Goal: Check status: Check status

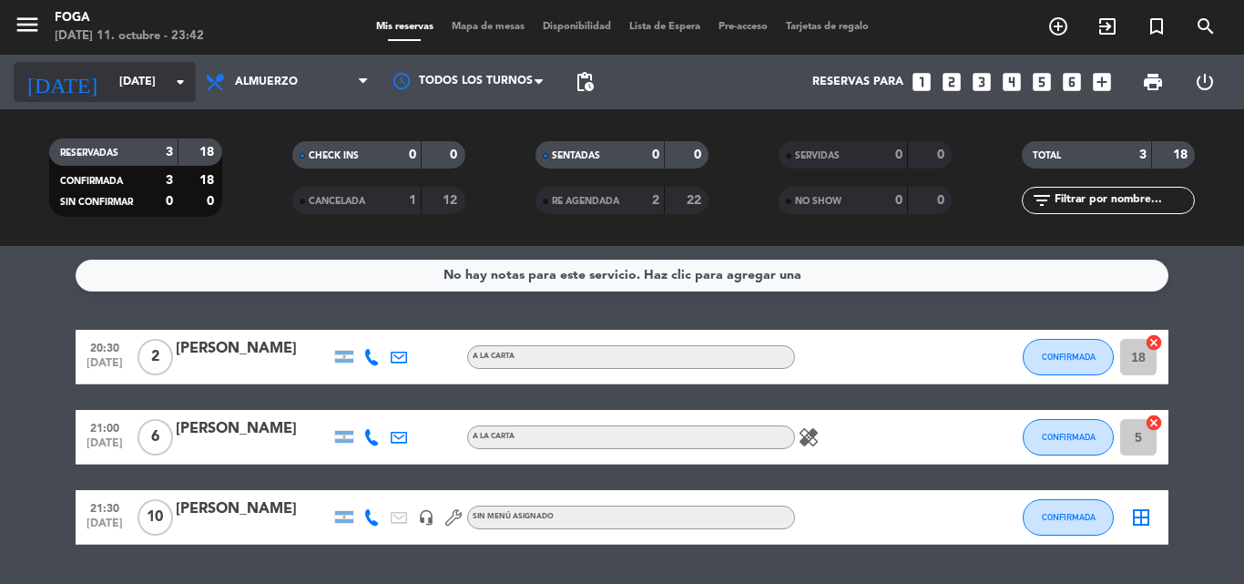
click at [123, 90] on input "[DATE]" at bounding box center [187, 81] width 154 height 31
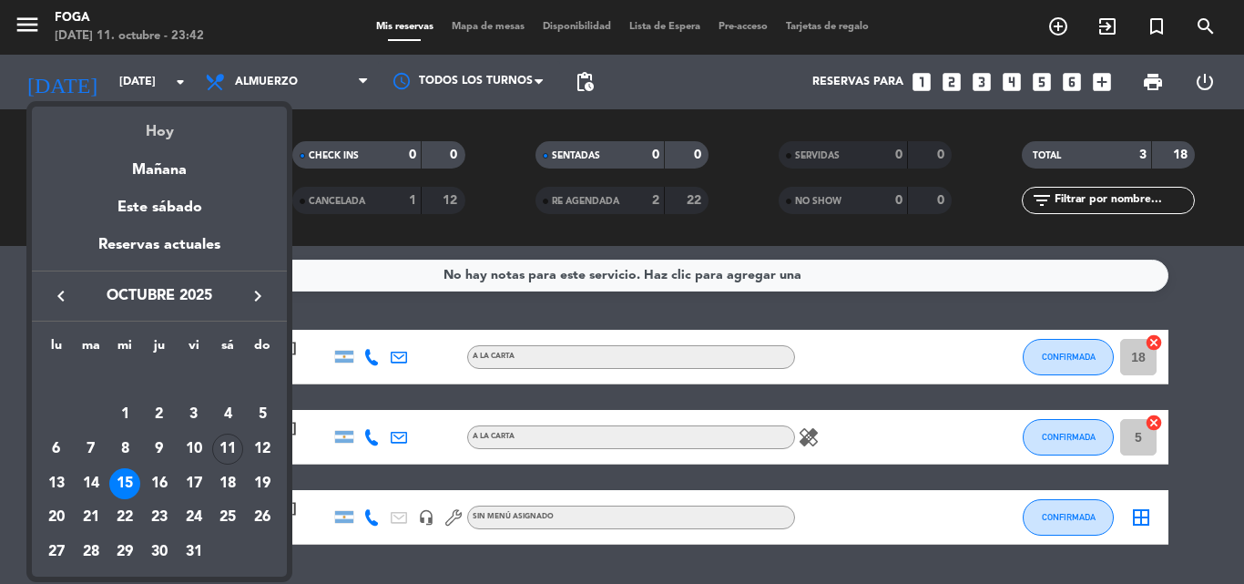
click at [150, 134] on div "Hoy" at bounding box center [159, 125] width 255 height 37
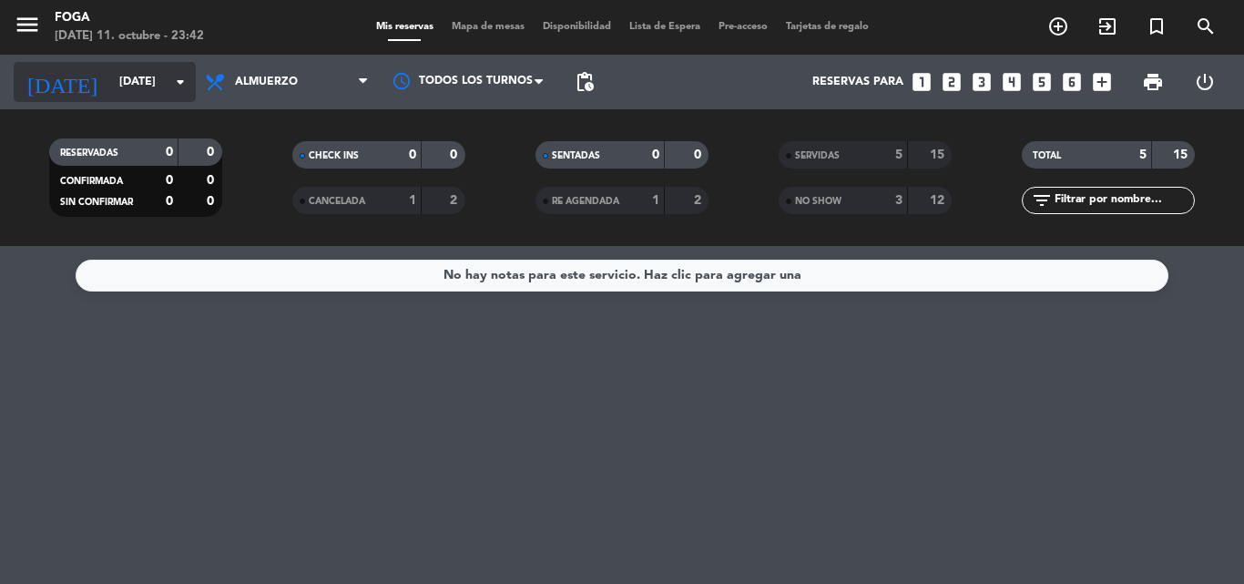
click at [115, 77] on input "[DATE]" at bounding box center [187, 81] width 154 height 31
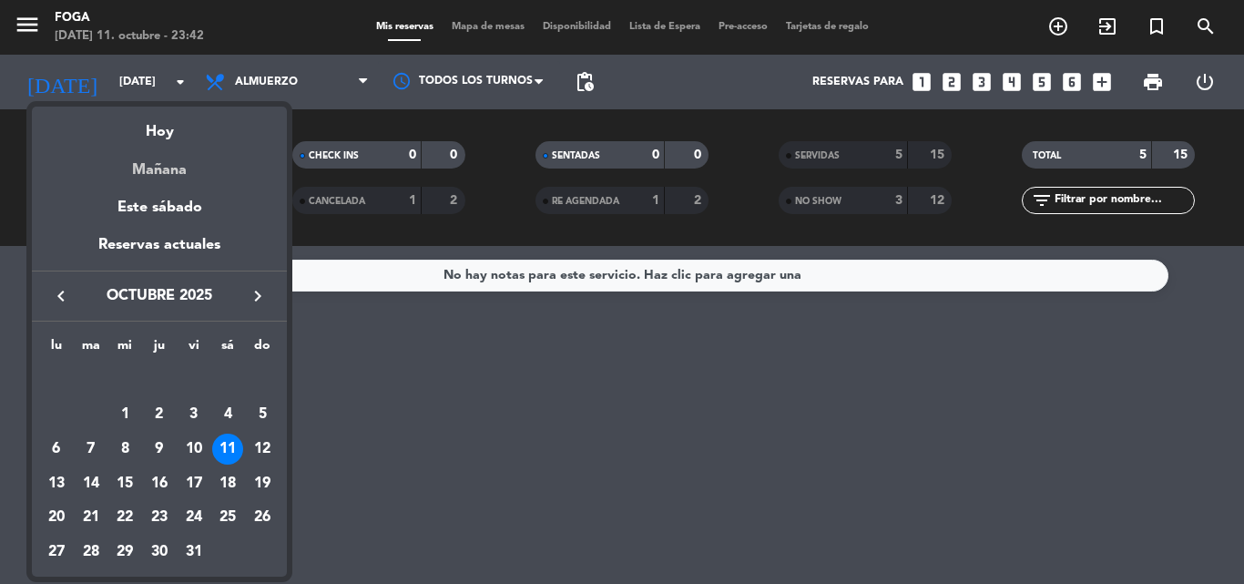
click at [176, 176] on div "Mañana" at bounding box center [159, 163] width 255 height 37
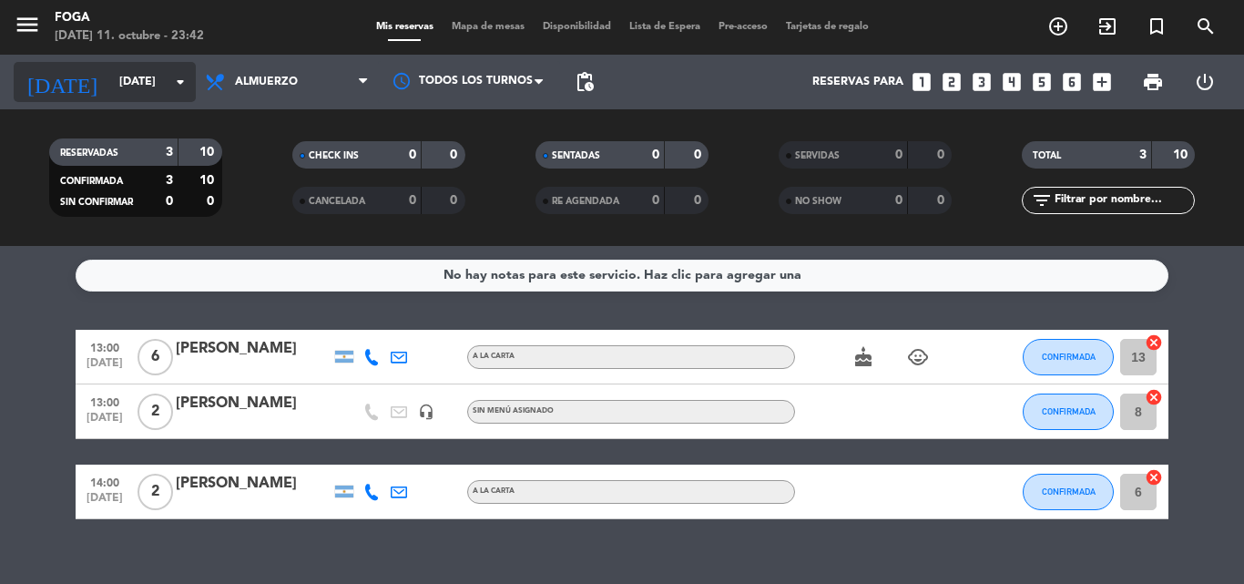
click at [127, 73] on input "[DATE]" at bounding box center [187, 81] width 154 height 31
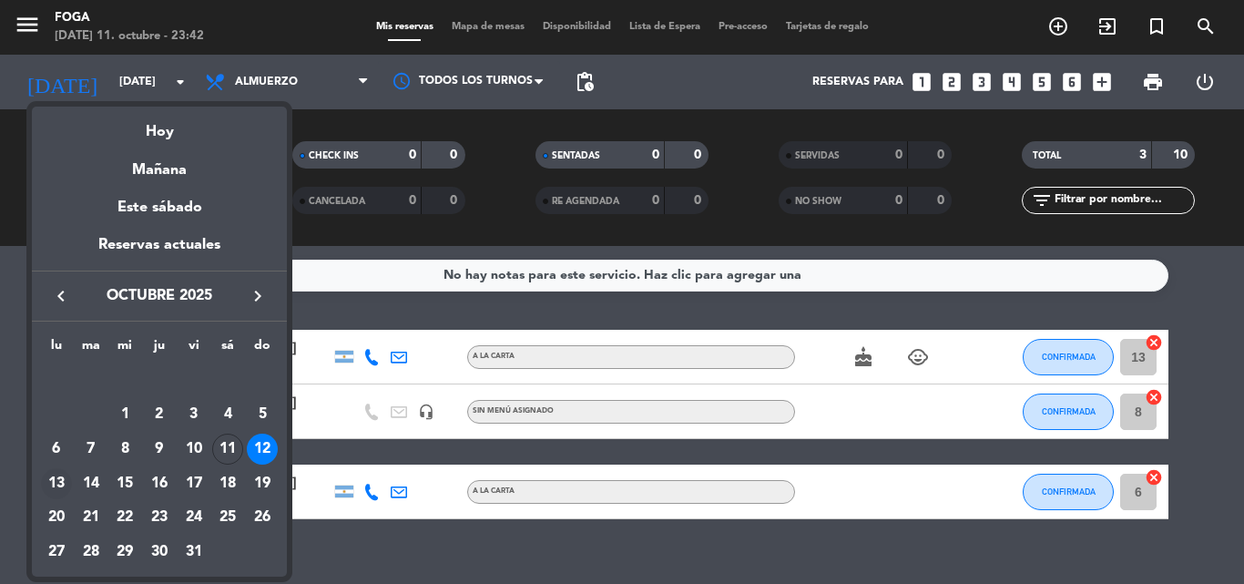
click at [48, 483] on div "13" at bounding box center [56, 483] width 31 height 31
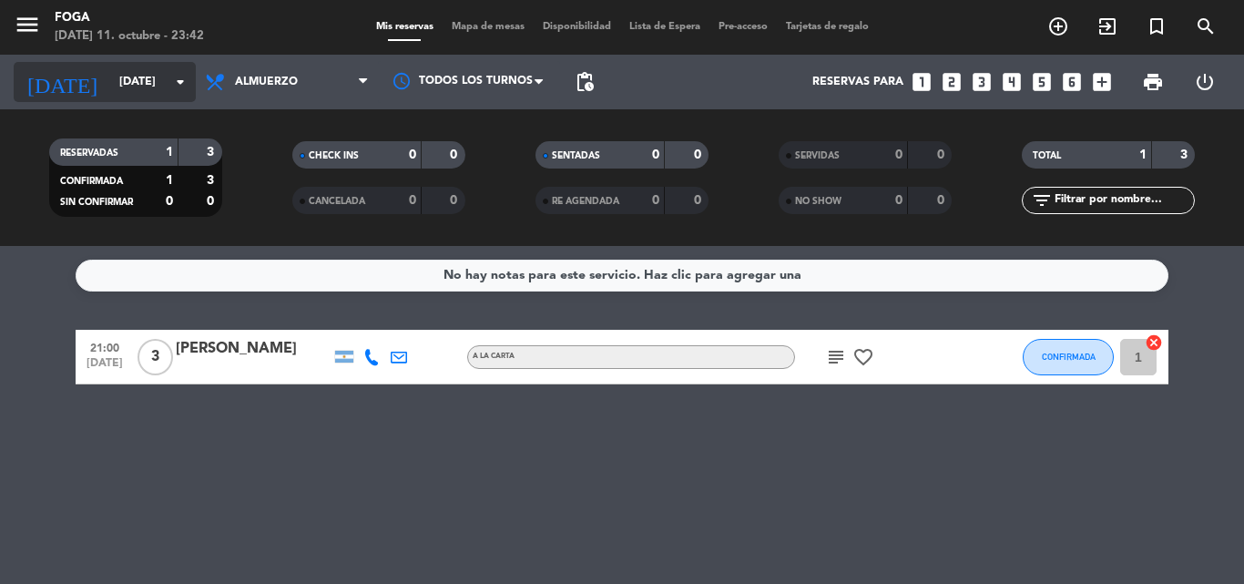
click at [110, 80] on input "[DATE]" at bounding box center [187, 81] width 154 height 31
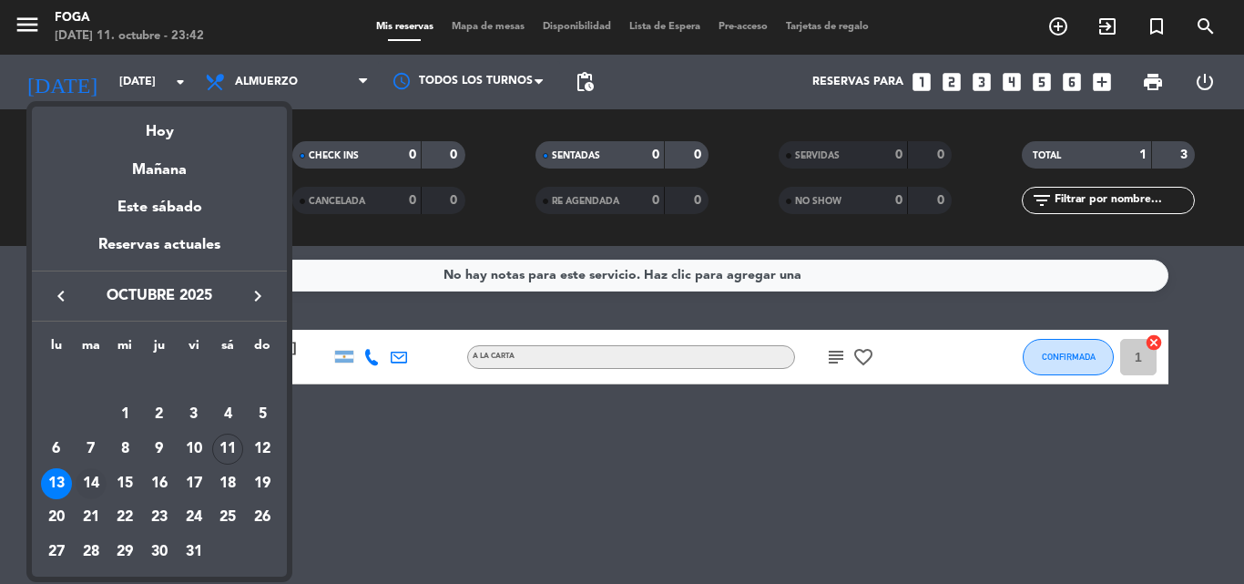
click at [92, 478] on div "14" at bounding box center [91, 483] width 31 height 31
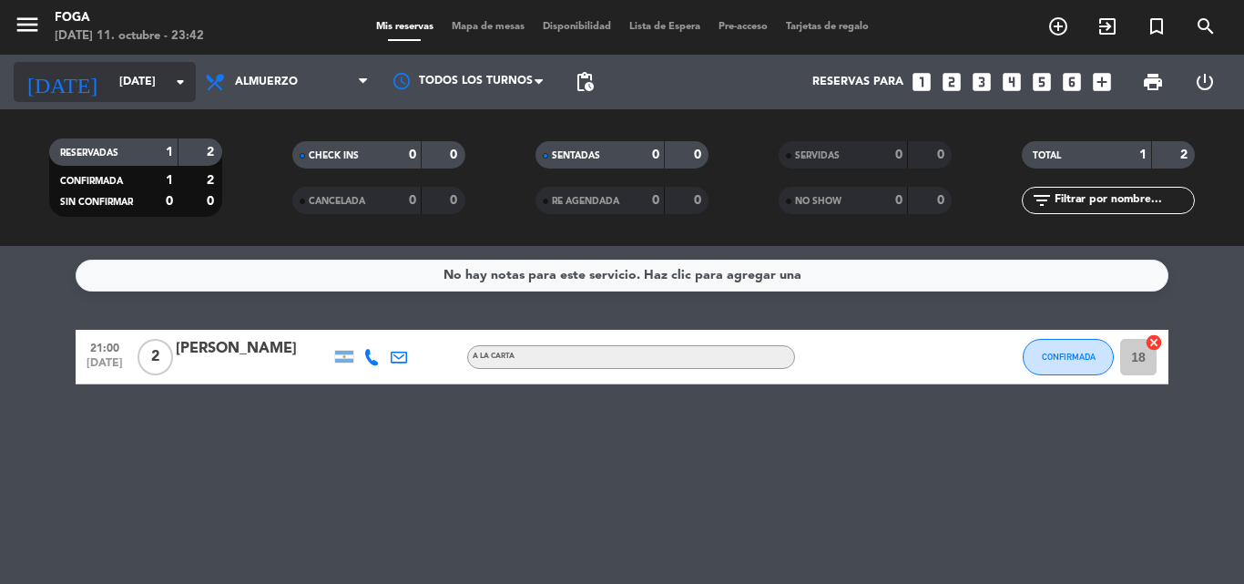
click at [132, 77] on input "[DATE]" at bounding box center [187, 81] width 154 height 31
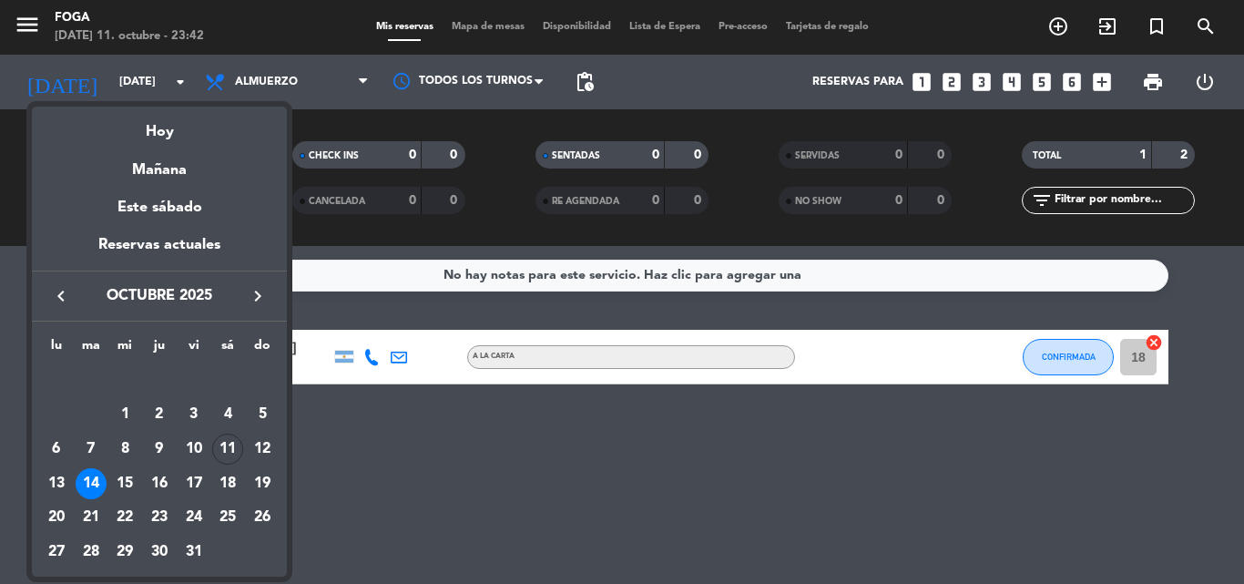
click at [123, 481] on div "15" at bounding box center [124, 483] width 31 height 31
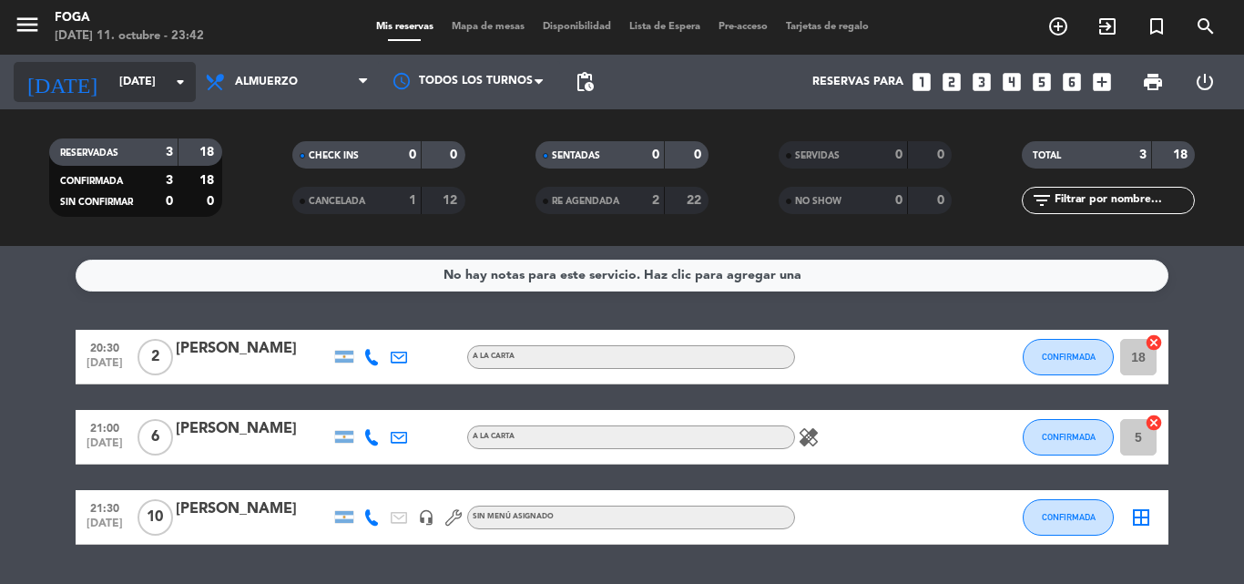
click at [130, 84] on input "[DATE]" at bounding box center [187, 81] width 154 height 31
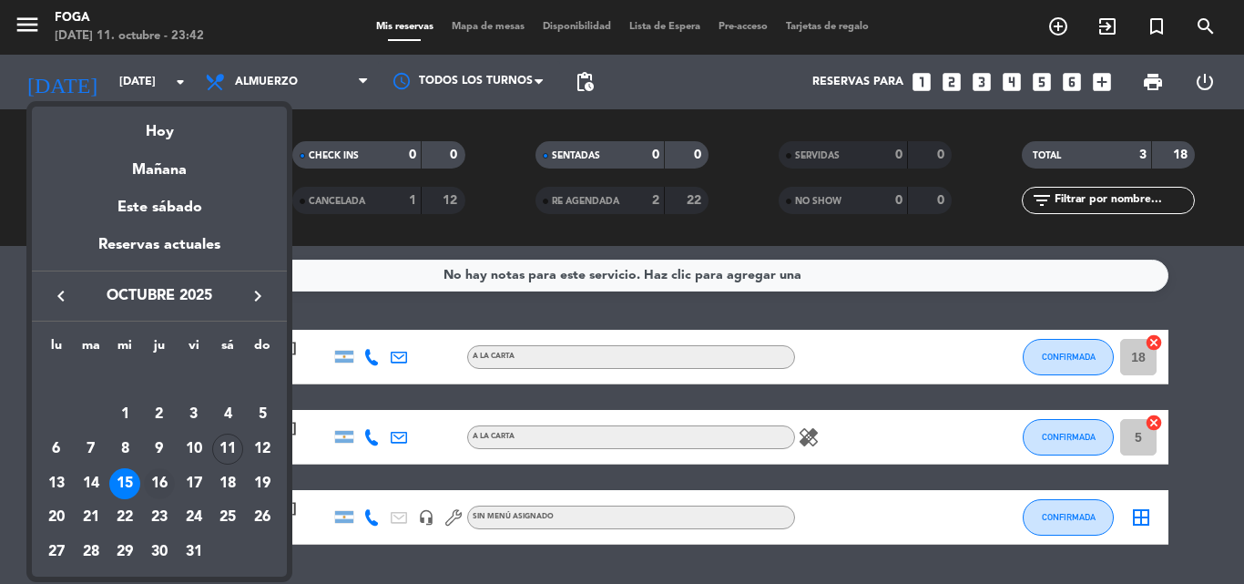
click at [165, 491] on div "16" at bounding box center [159, 483] width 31 height 31
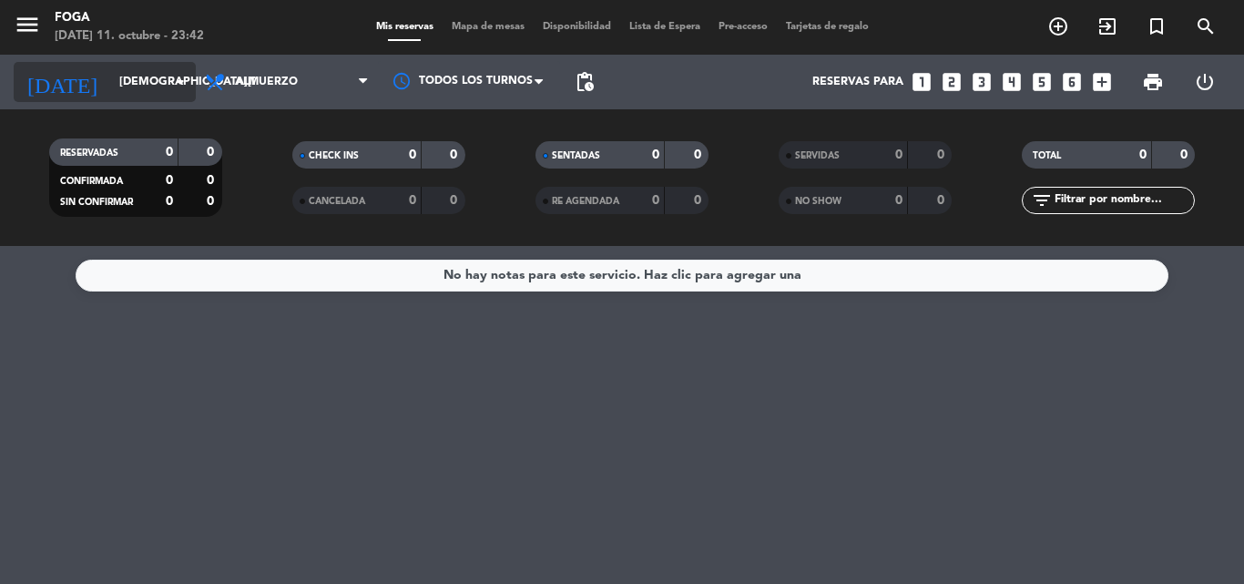
click at [114, 96] on input "[DEMOGRAPHIC_DATA][DATE]" at bounding box center [187, 81] width 154 height 31
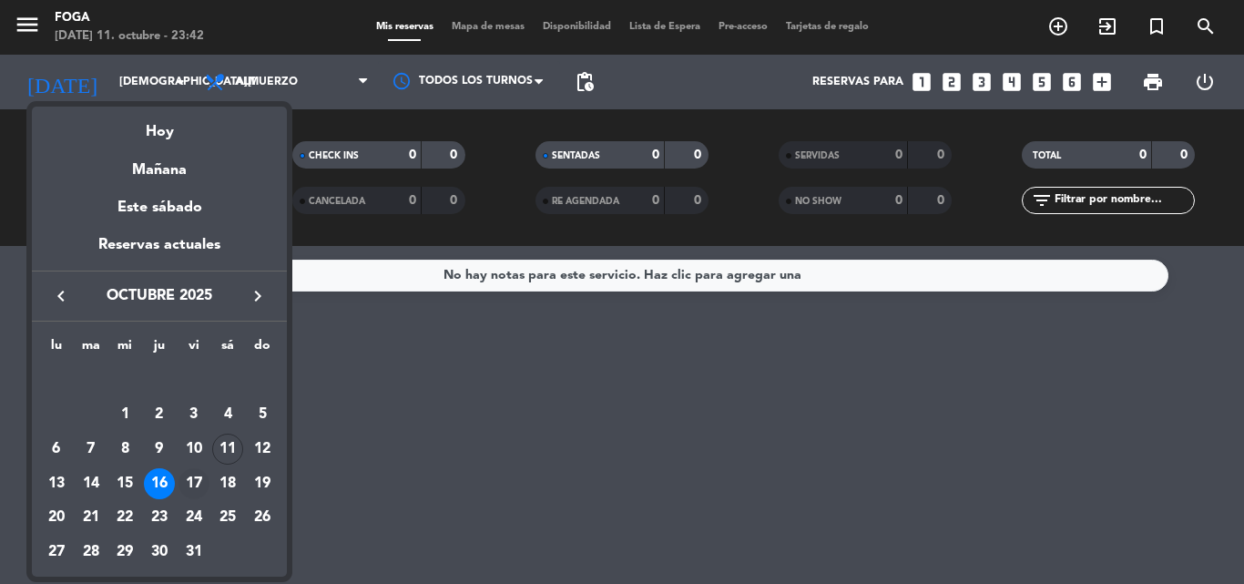
click at [194, 478] on div "17" at bounding box center [193, 483] width 31 height 31
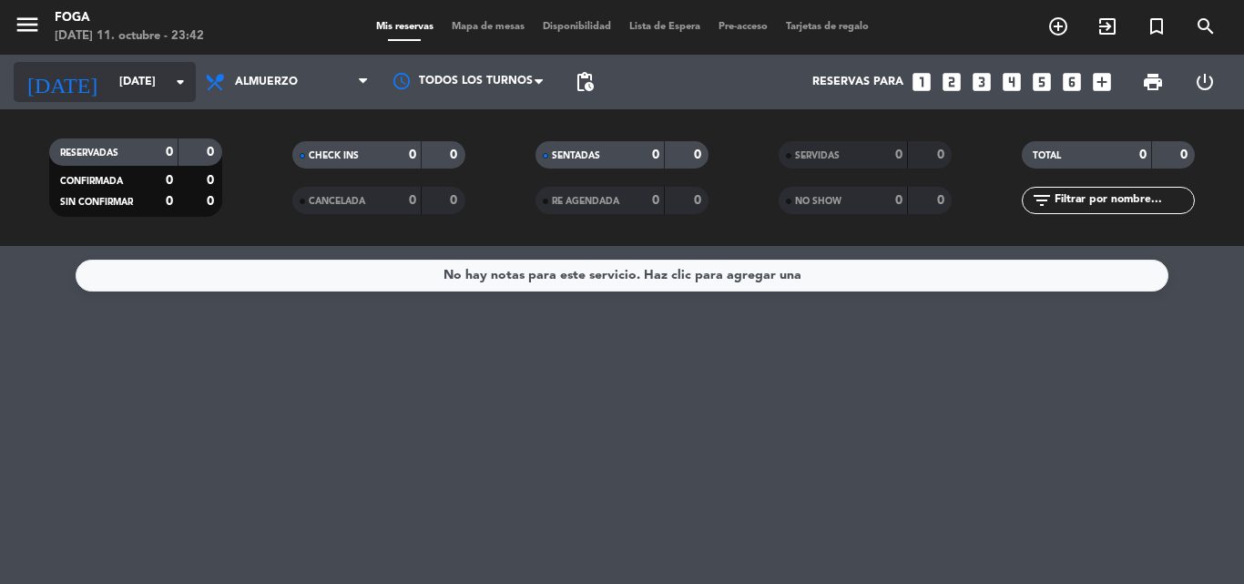
click at [110, 77] on input "[DATE]" at bounding box center [187, 81] width 154 height 31
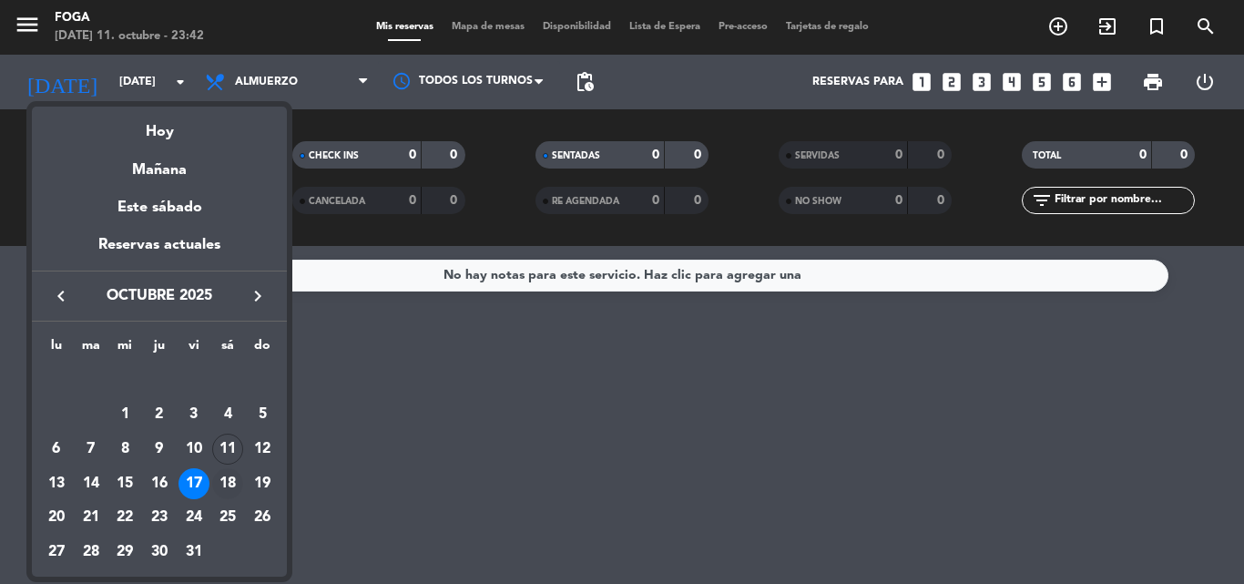
click at [228, 488] on div "18" at bounding box center [227, 483] width 31 height 31
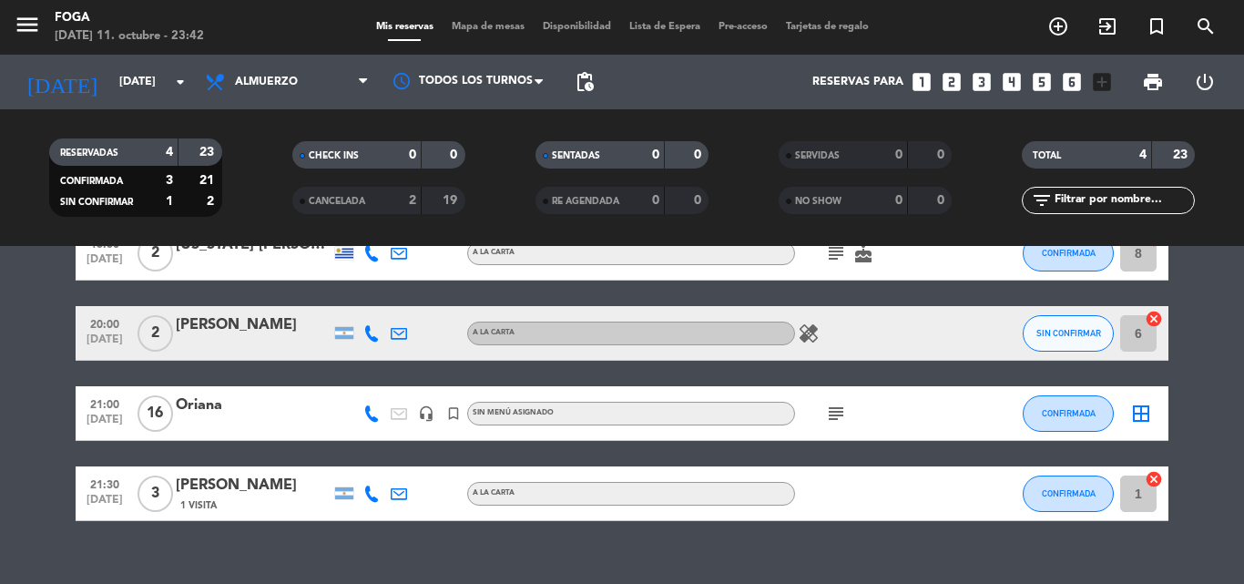
scroll to position [132, 0]
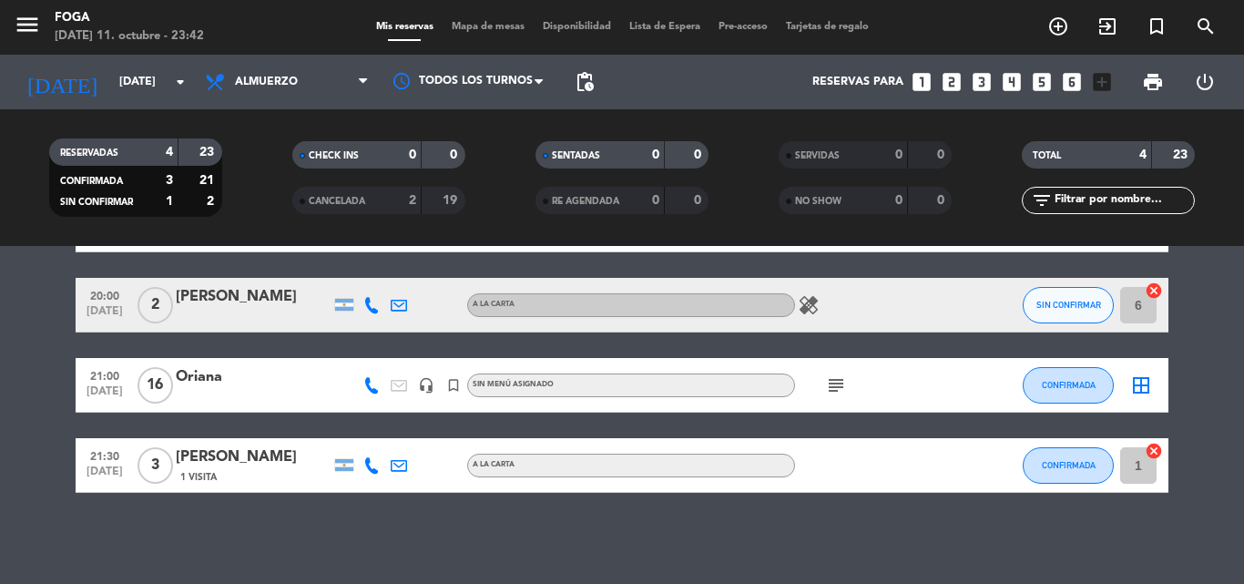
click at [837, 384] on icon "subject" at bounding box center [836, 385] width 22 height 22
click at [0, 382] on bookings-row "13:30 [DATE] 2 [US_STATE] [PERSON_NAME] A LA CARTA subject cake CONFIRMADA 8 ca…" at bounding box center [622, 345] width 1244 height 295
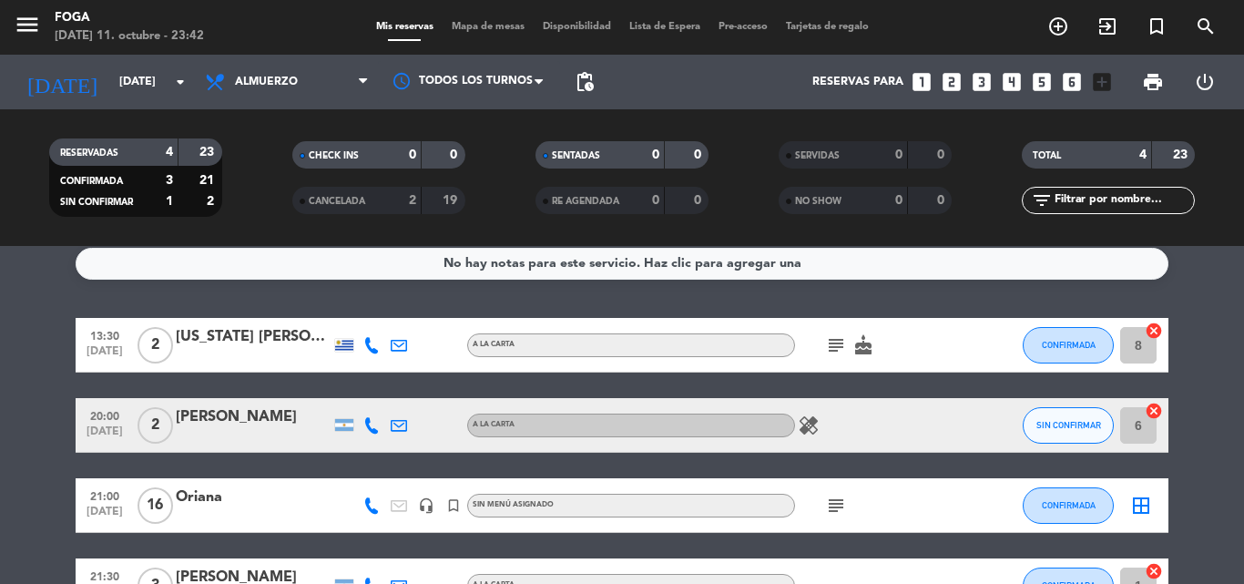
scroll to position [0, 0]
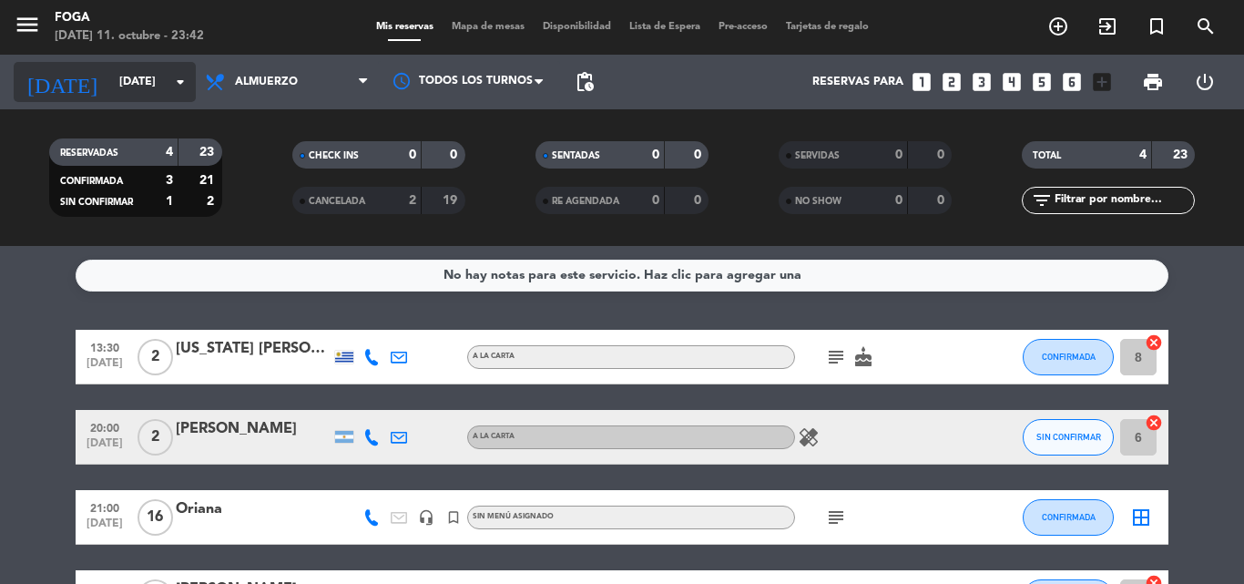
click at [110, 97] on input "[DATE]" at bounding box center [187, 81] width 154 height 31
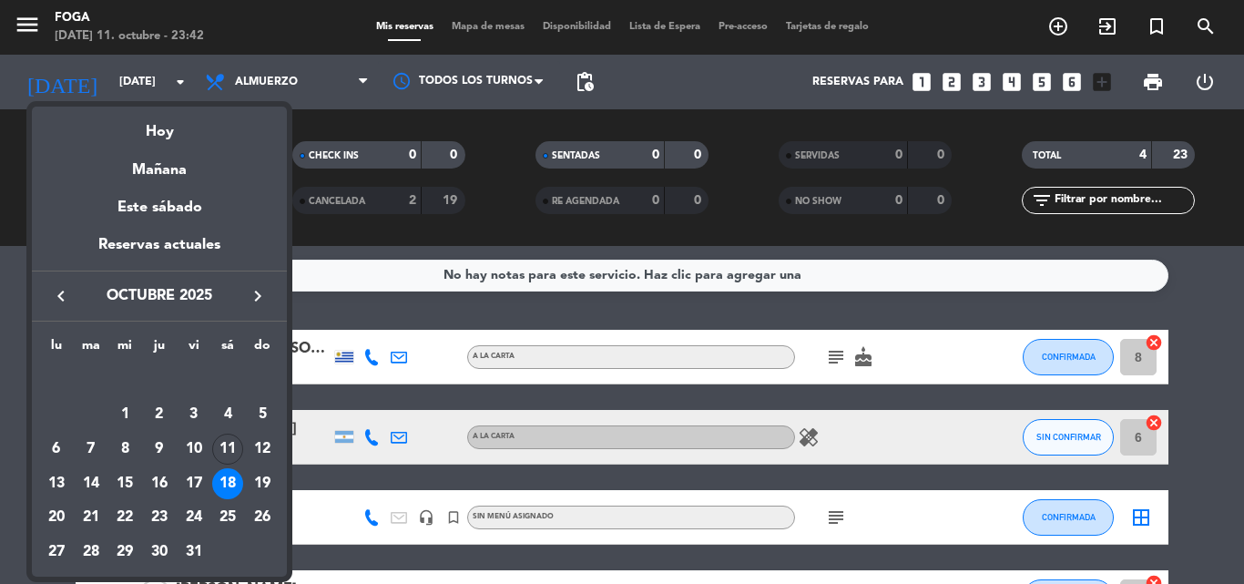
click at [266, 482] on div "19" at bounding box center [262, 483] width 31 height 31
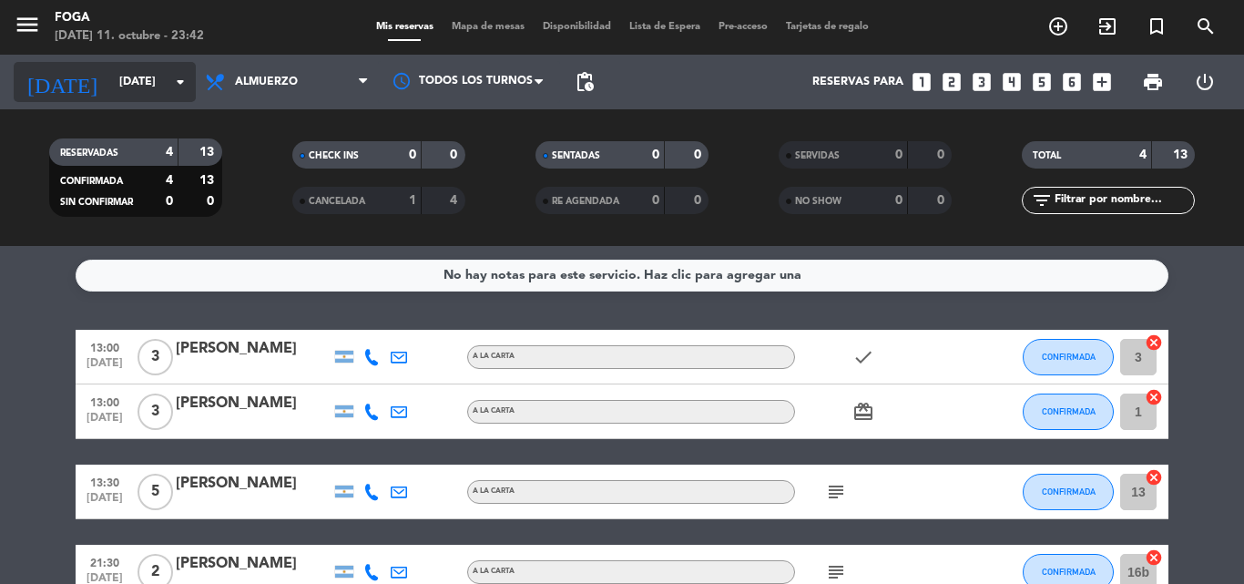
click at [110, 94] on input "[DATE]" at bounding box center [187, 81] width 154 height 31
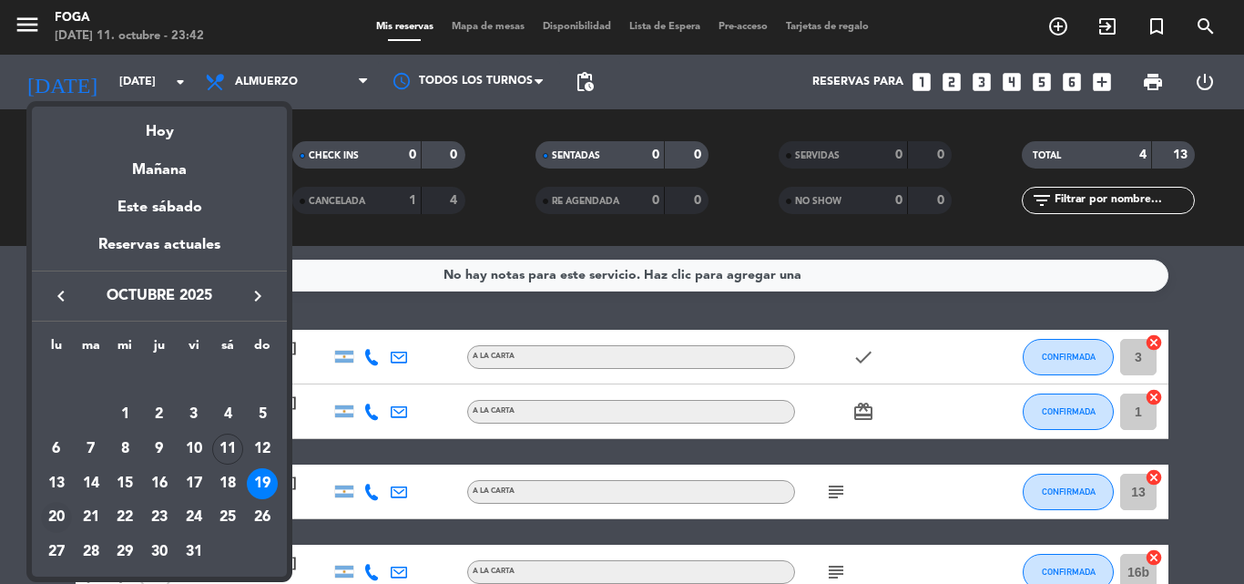
click at [62, 517] on div "20" at bounding box center [56, 517] width 31 height 31
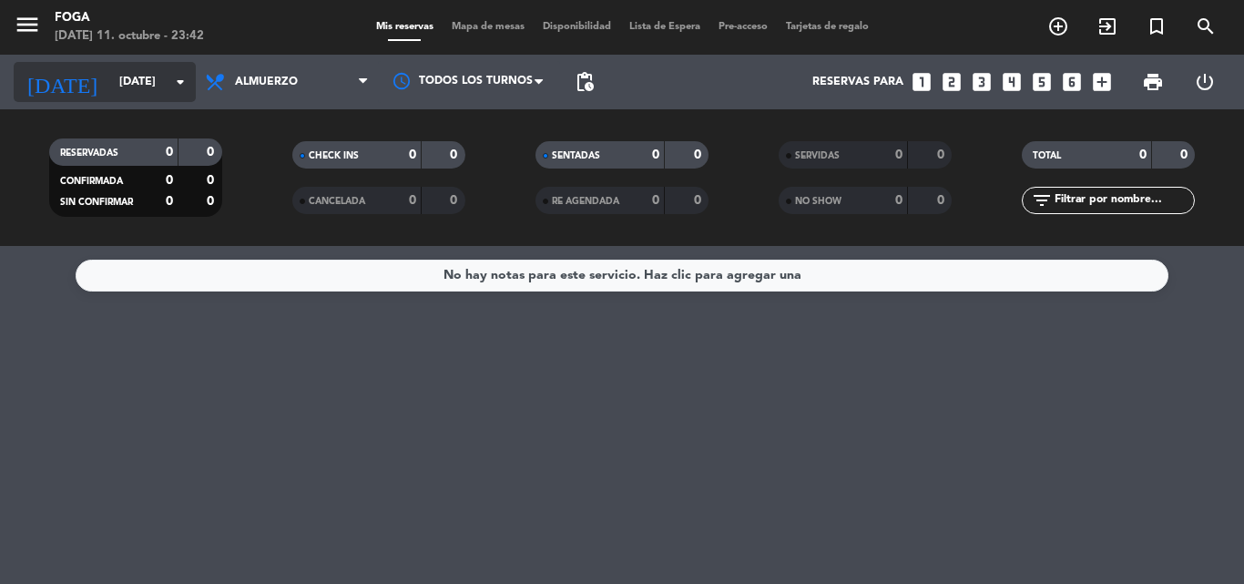
click at [59, 86] on icon "[DATE]" at bounding box center [62, 82] width 97 height 40
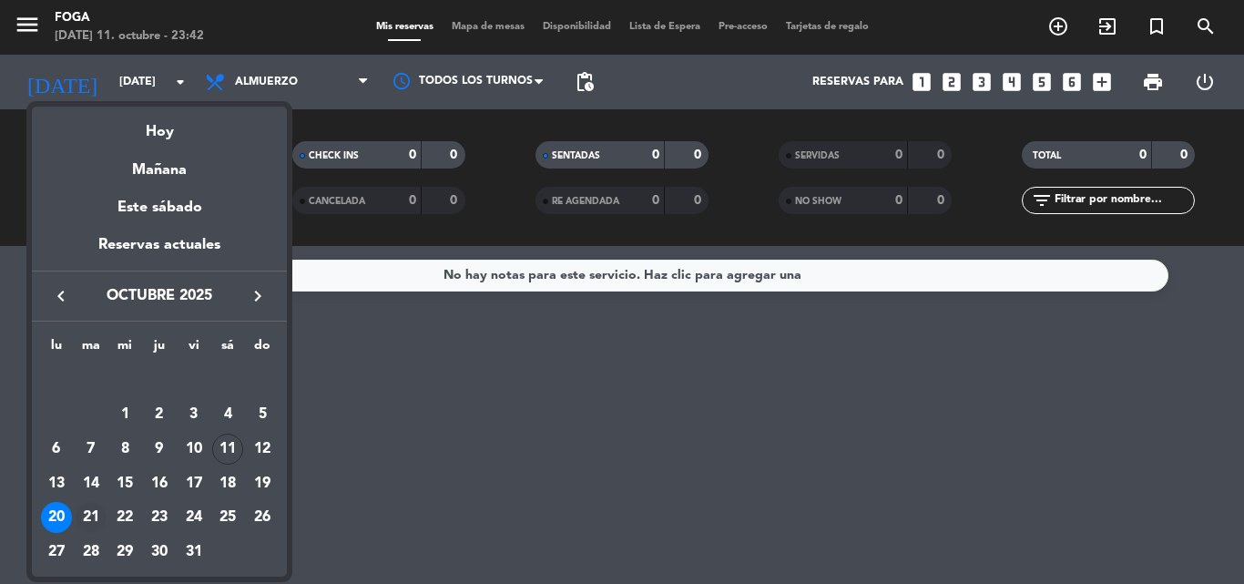
click at [95, 522] on div "21" at bounding box center [91, 517] width 31 height 31
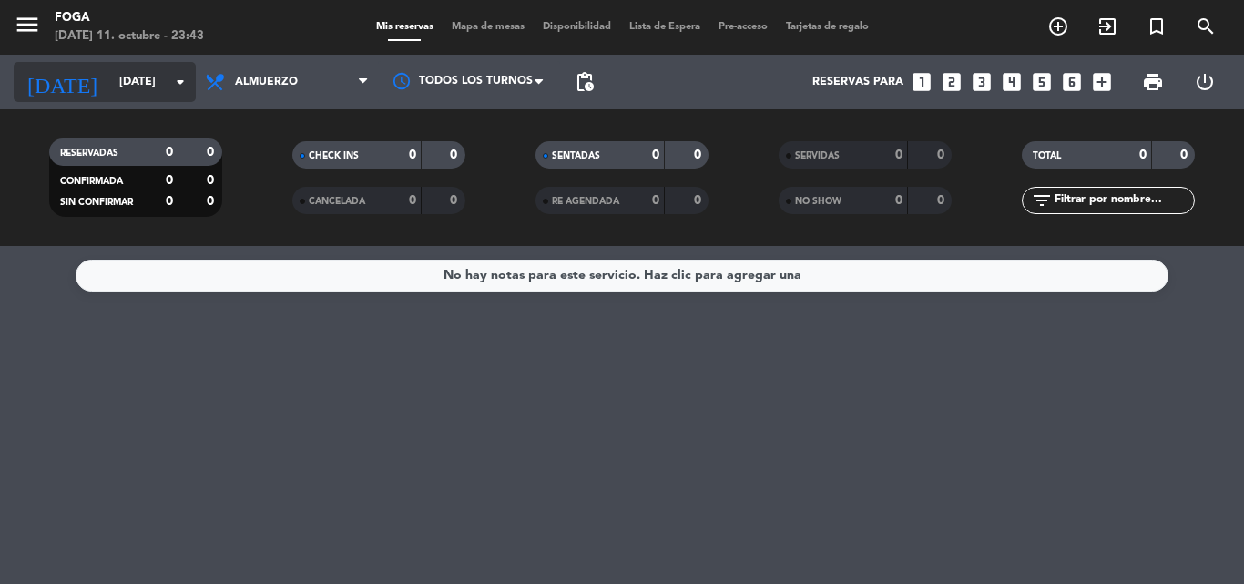
click at [110, 76] on input "[DATE]" at bounding box center [187, 81] width 154 height 31
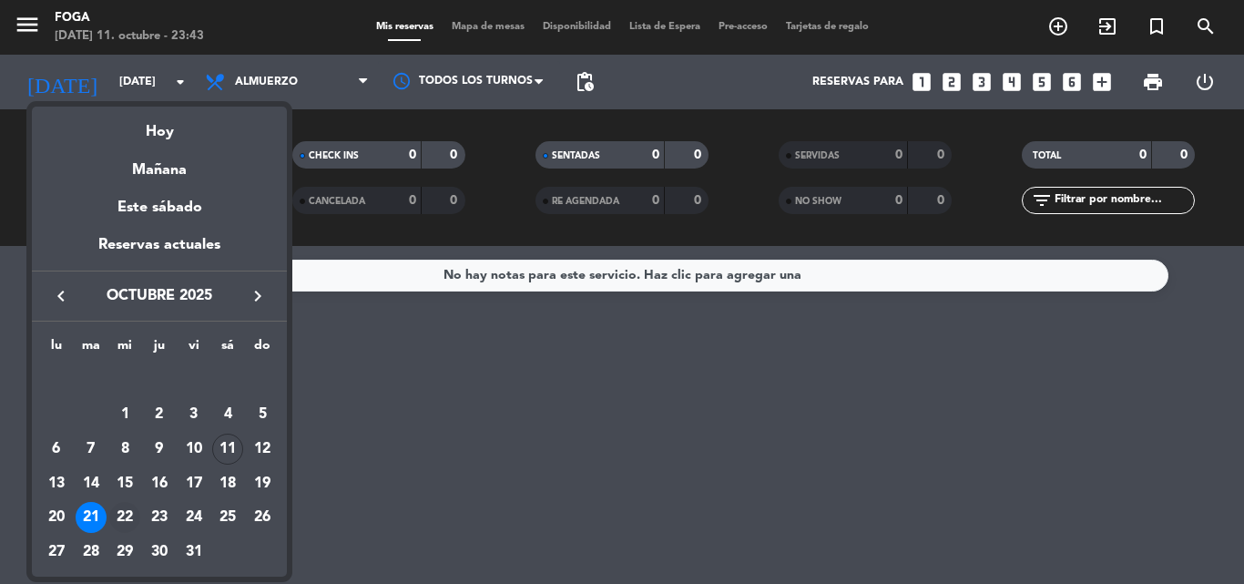
click at [120, 517] on div "22" at bounding box center [124, 517] width 31 height 31
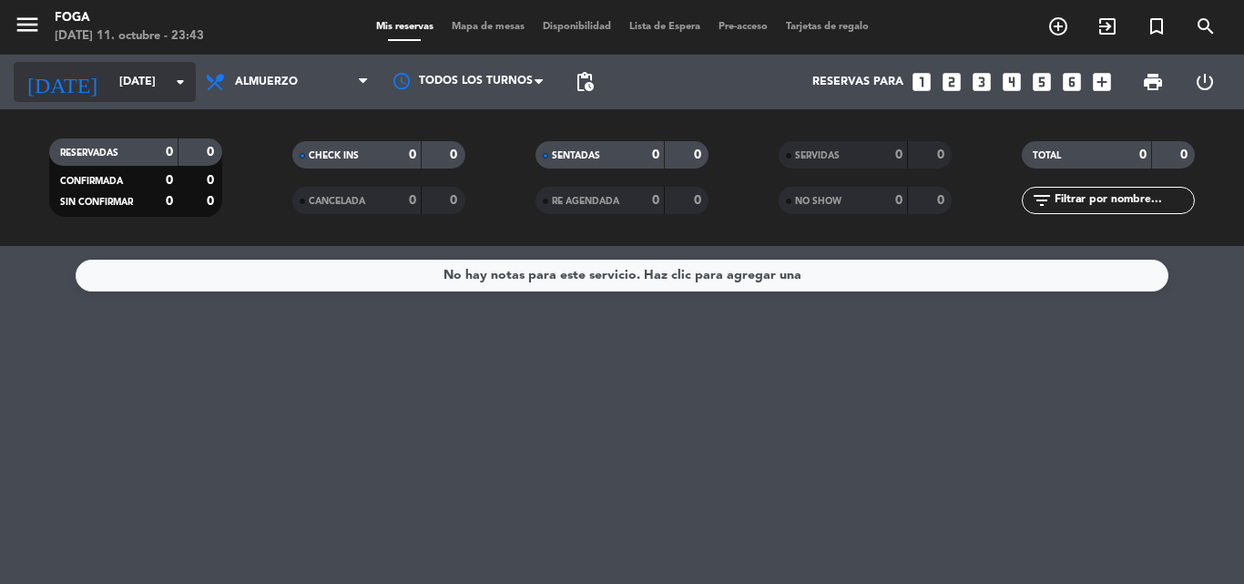
click at [110, 86] on input "[DATE]" at bounding box center [187, 81] width 154 height 31
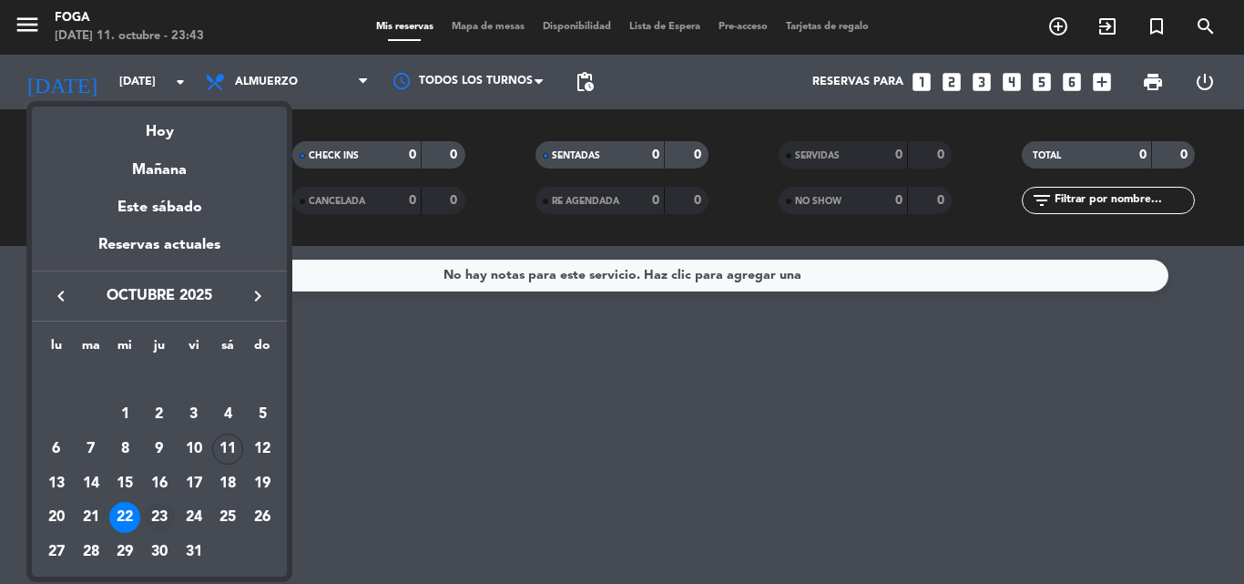
click at [157, 517] on div "23" at bounding box center [159, 517] width 31 height 31
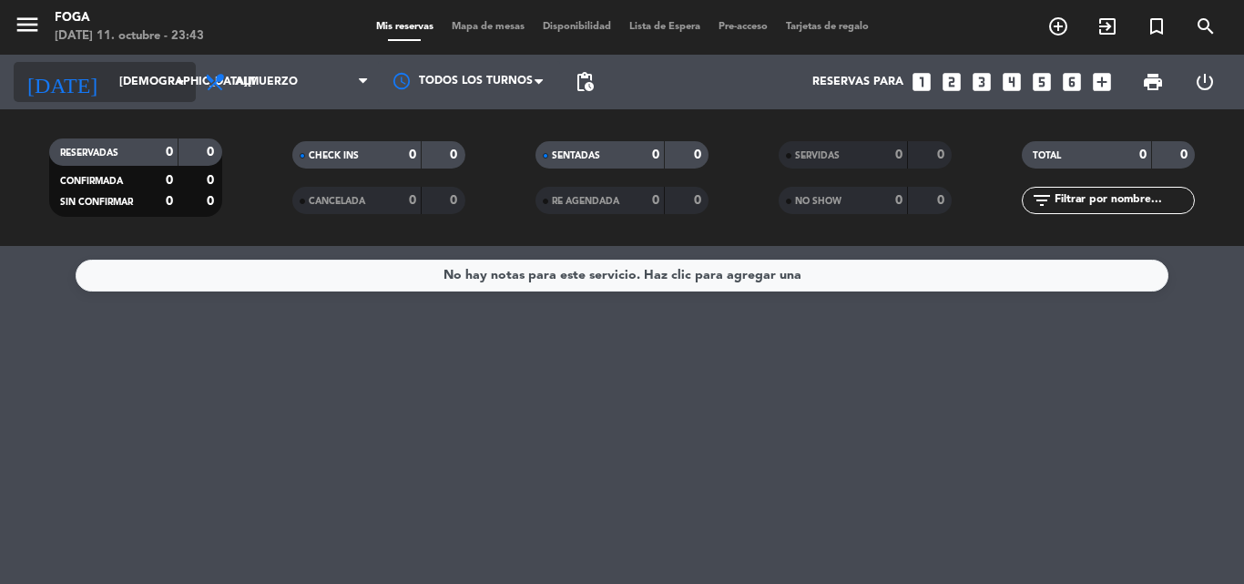
click at [110, 91] on input "[DEMOGRAPHIC_DATA][DATE]" at bounding box center [187, 81] width 154 height 31
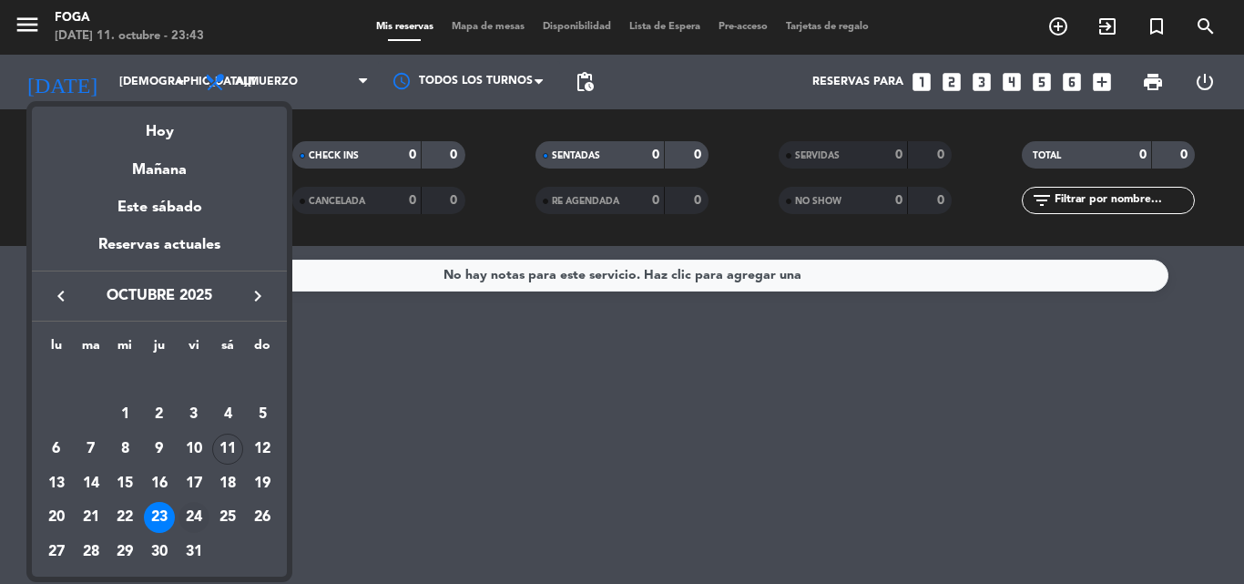
click at [186, 515] on div "24" at bounding box center [193, 517] width 31 height 31
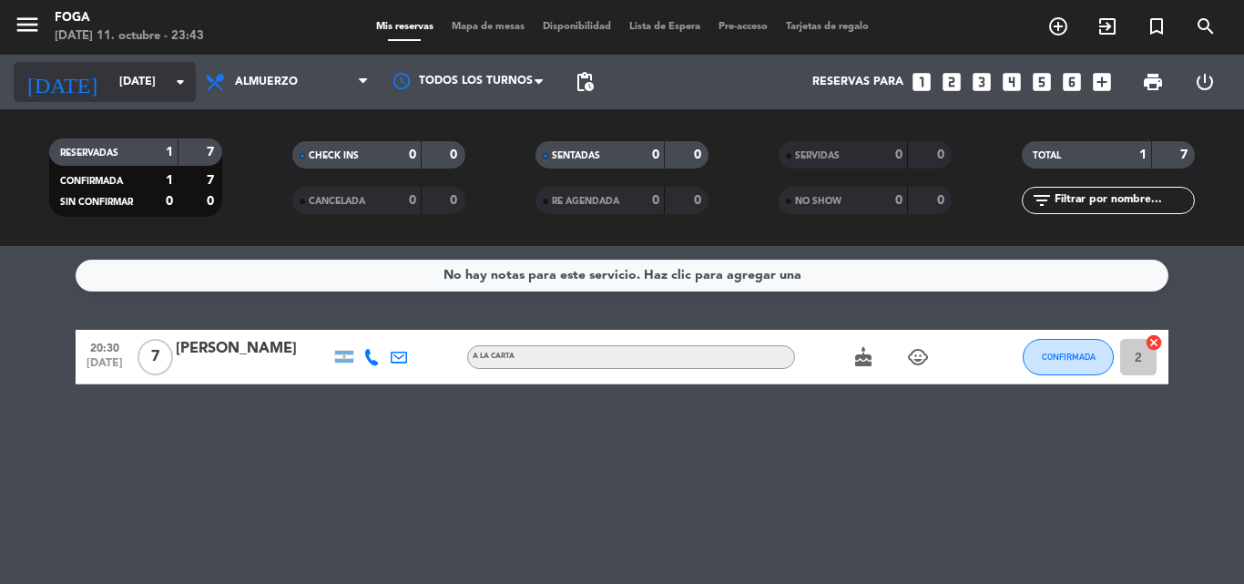
click at [135, 78] on input "[DATE]" at bounding box center [187, 81] width 154 height 31
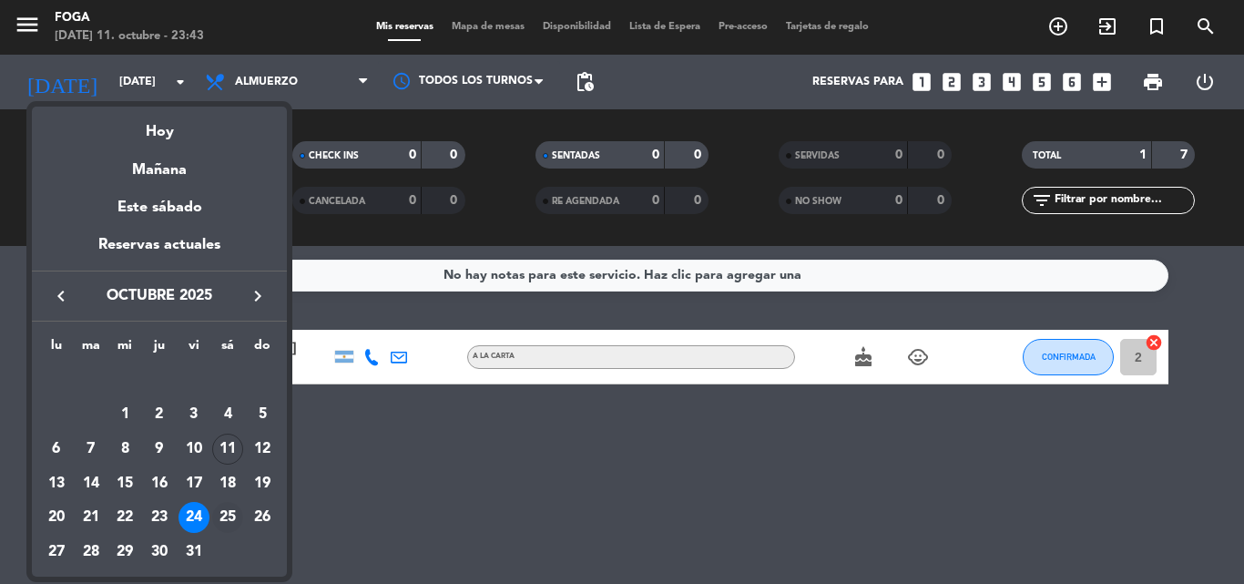
click at [224, 516] on div "25" at bounding box center [227, 517] width 31 height 31
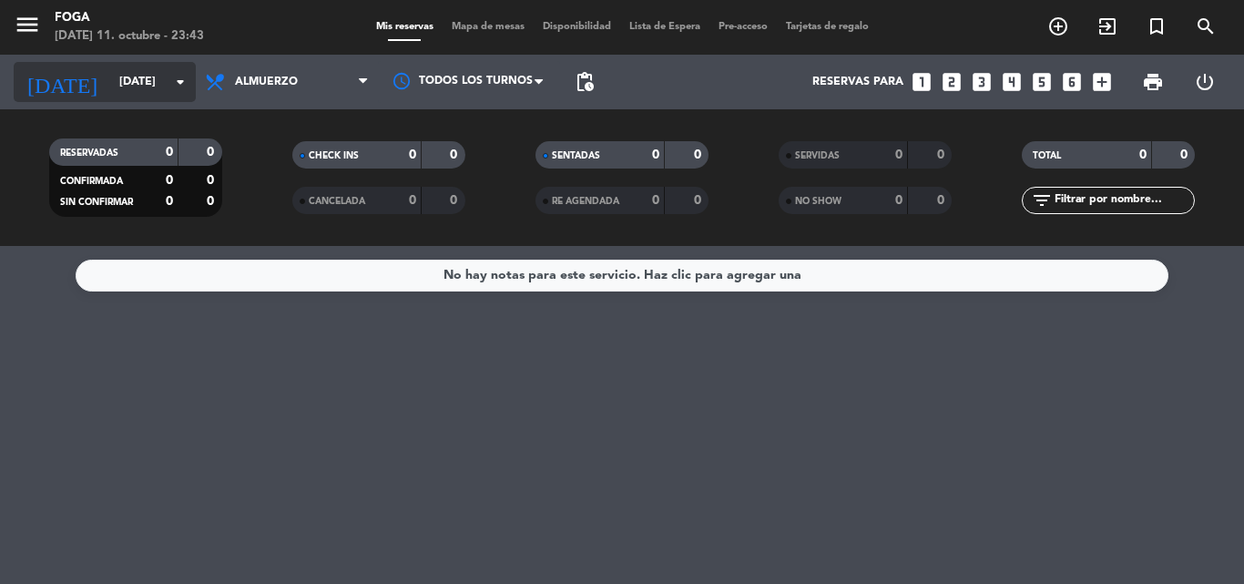
click at [115, 91] on input "[DATE]" at bounding box center [187, 81] width 154 height 31
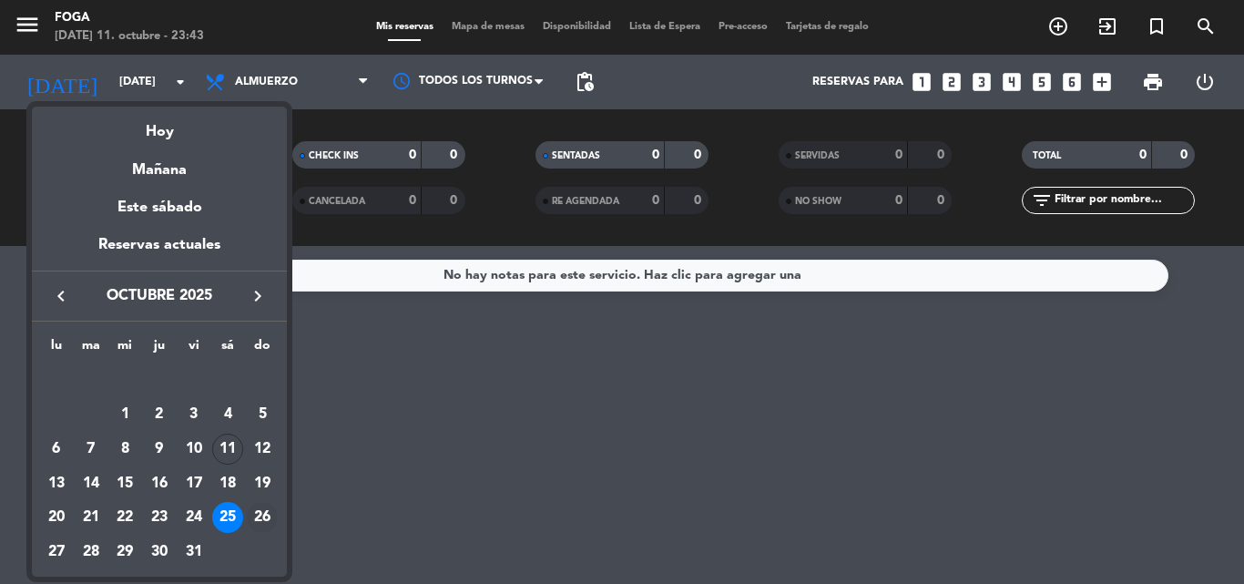
click at [262, 516] on div "26" at bounding box center [262, 517] width 31 height 31
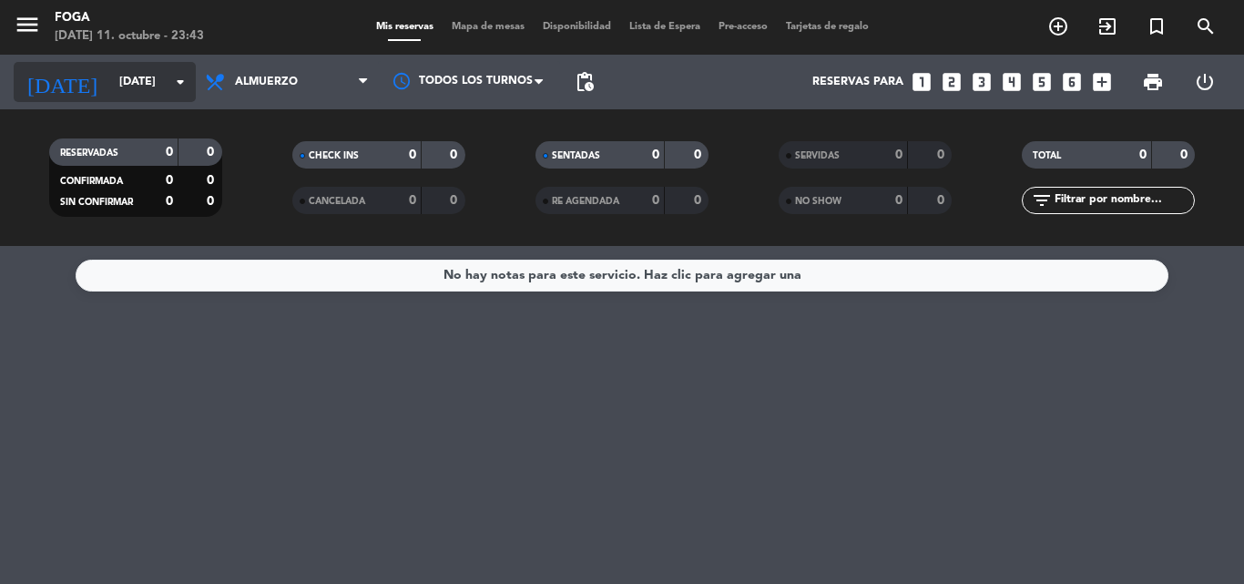
click at [110, 96] on input "[DATE]" at bounding box center [187, 81] width 154 height 31
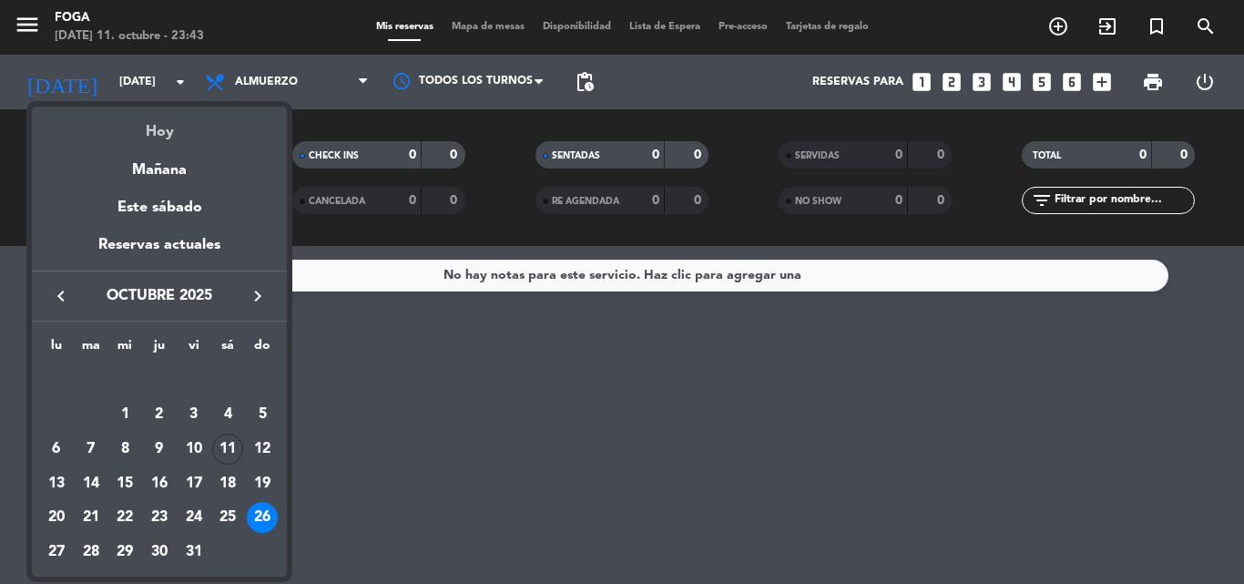
click at [105, 117] on div "Hoy" at bounding box center [159, 125] width 255 height 37
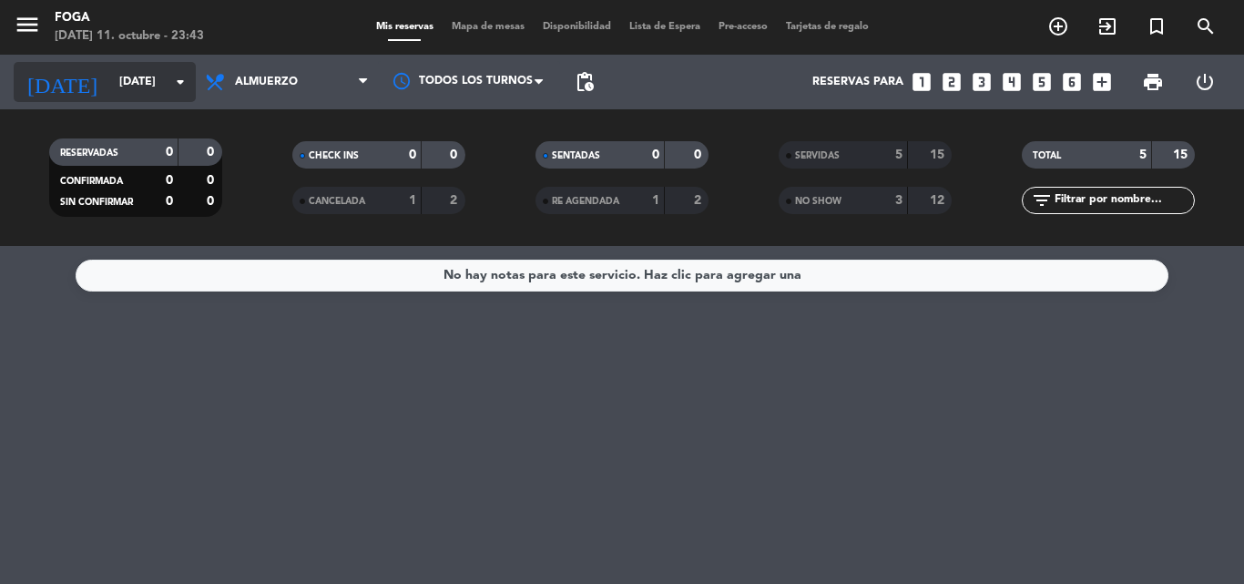
click at [110, 72] on input "[DATE]" at bounding box center [187, 81] width 154 height 31
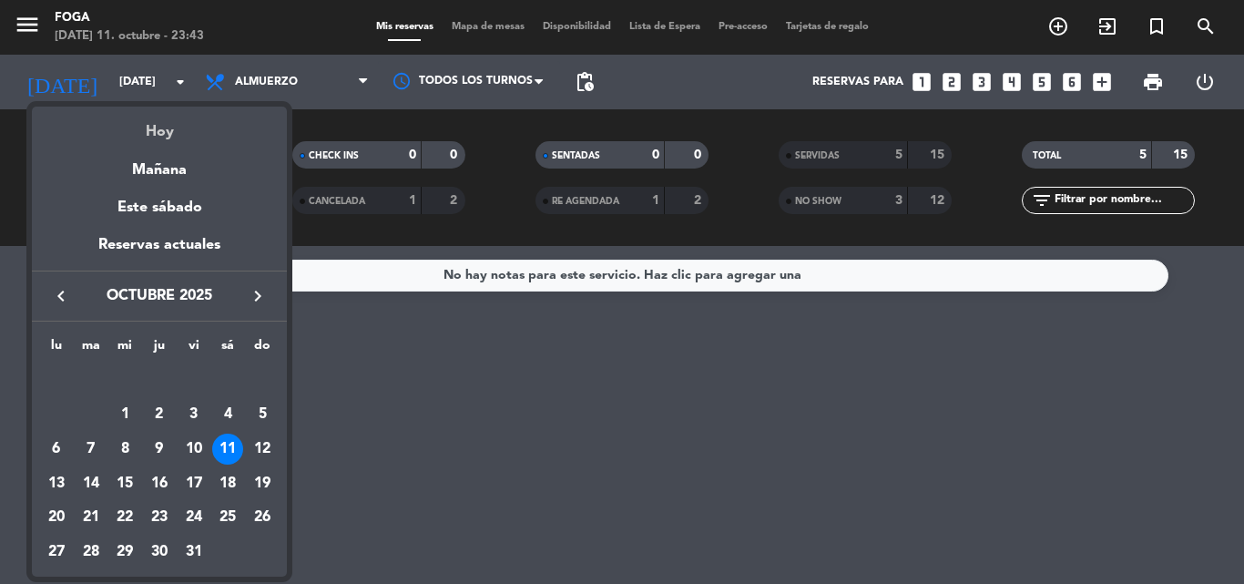
click at [155, 129] on div "Hoy" at bounding box center [159, 125] width 255 height 37
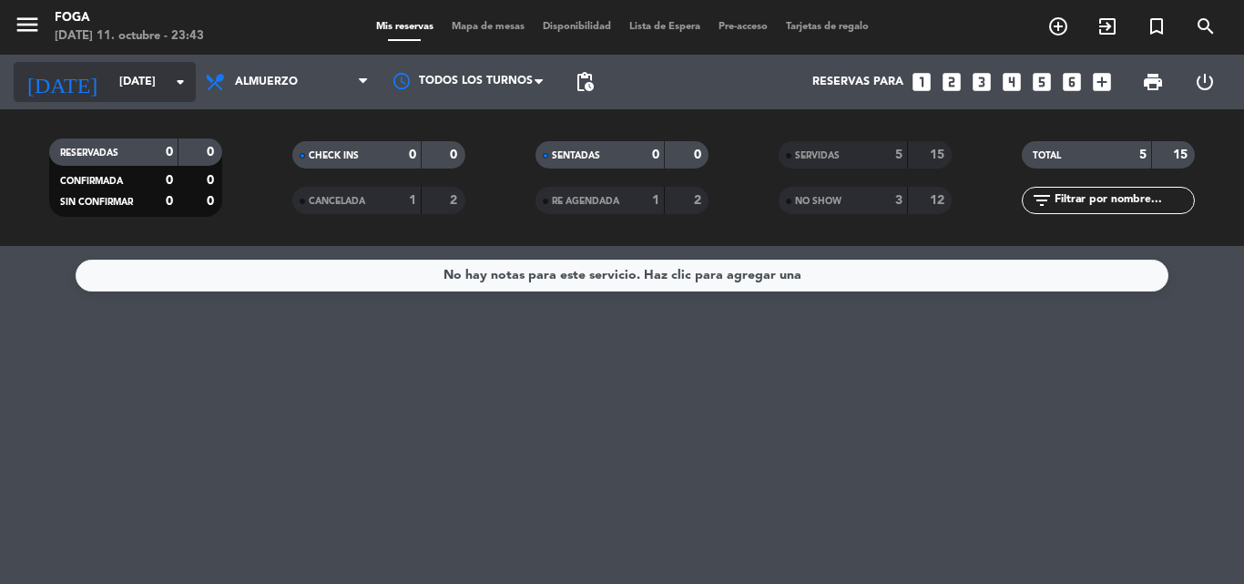
click at [110, 91] on input "[DATE]" at bounding box center [187, 81] width 154 height 31
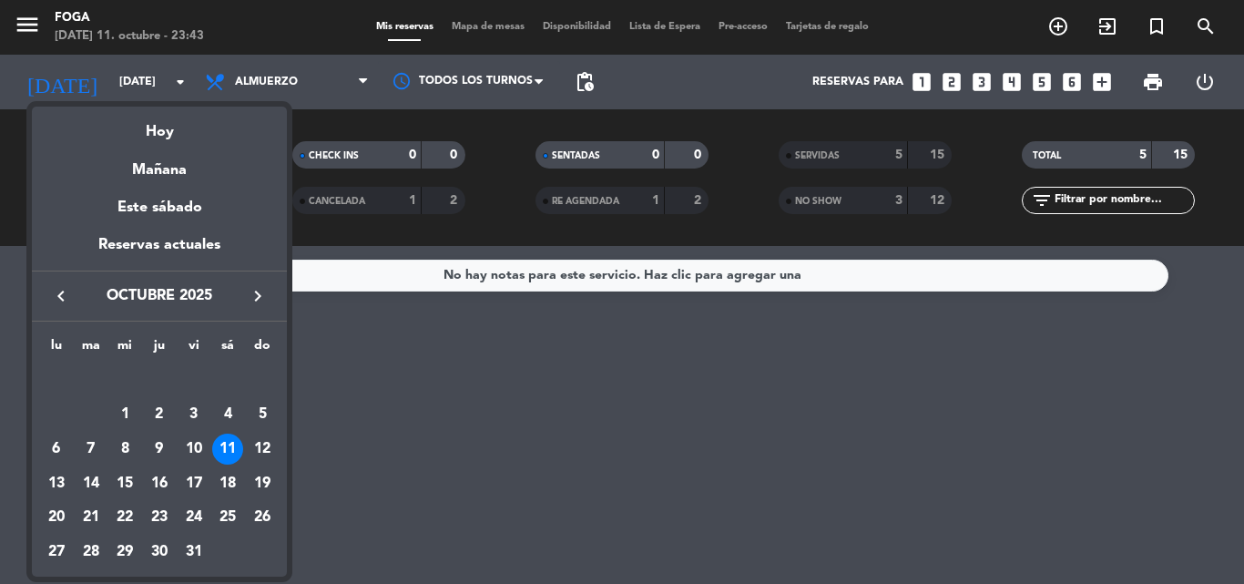
click at [135, 481] on div "15" at bounding box center [124, 483] width 31 height 31
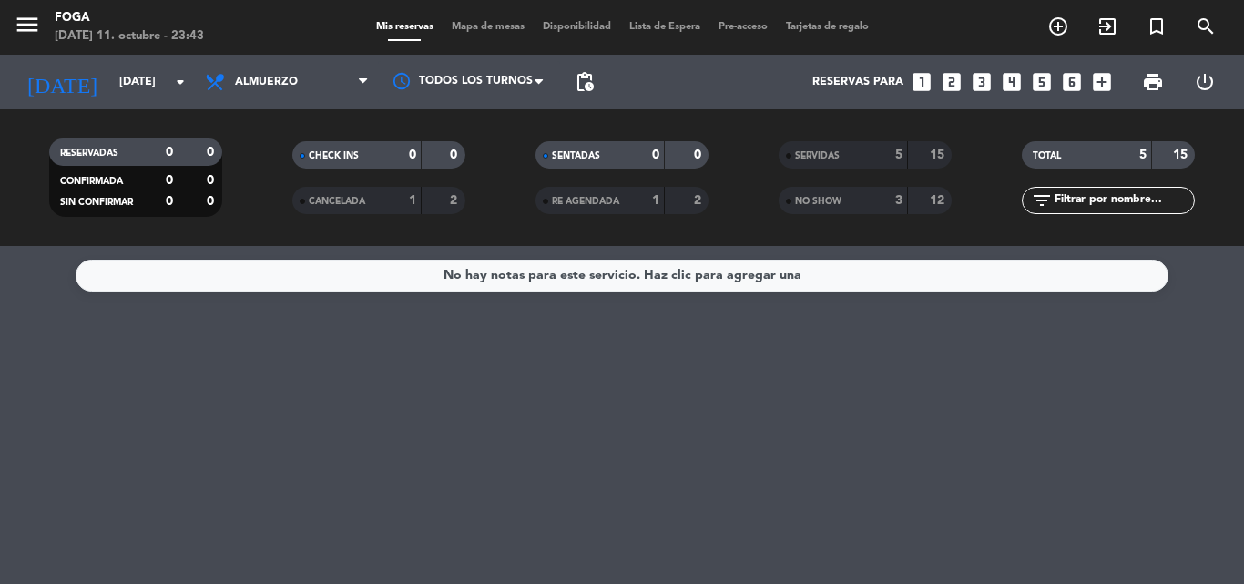
type input "[DATE]"
